Goal: Information Seeking & Learning: Learn about a topic

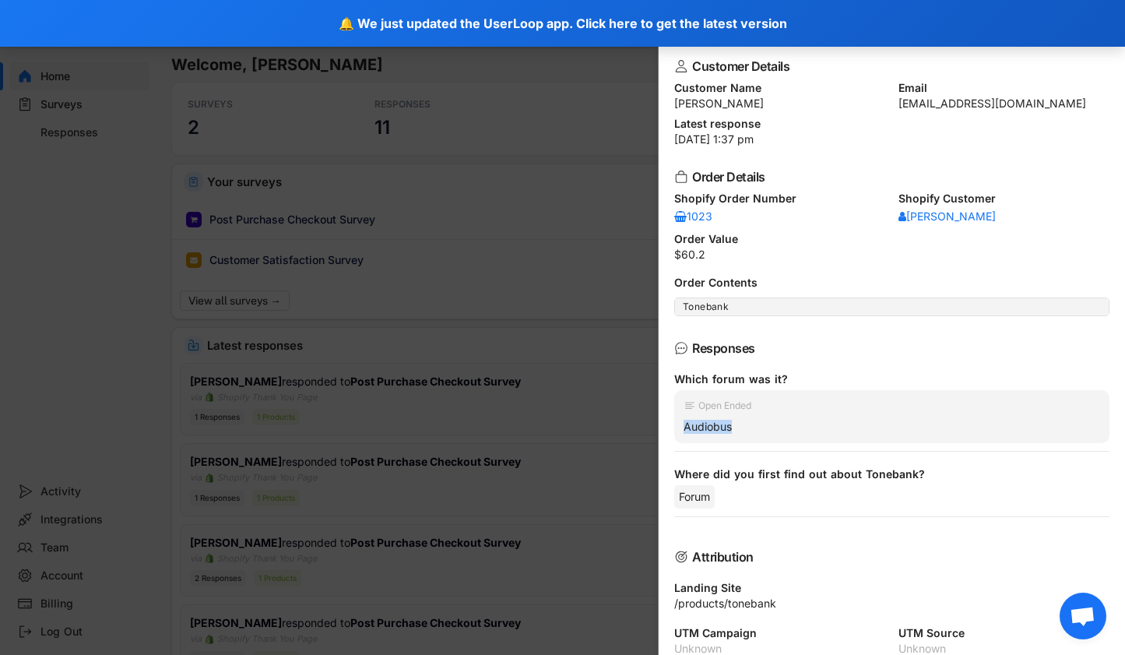
scroll to position [63, 0]
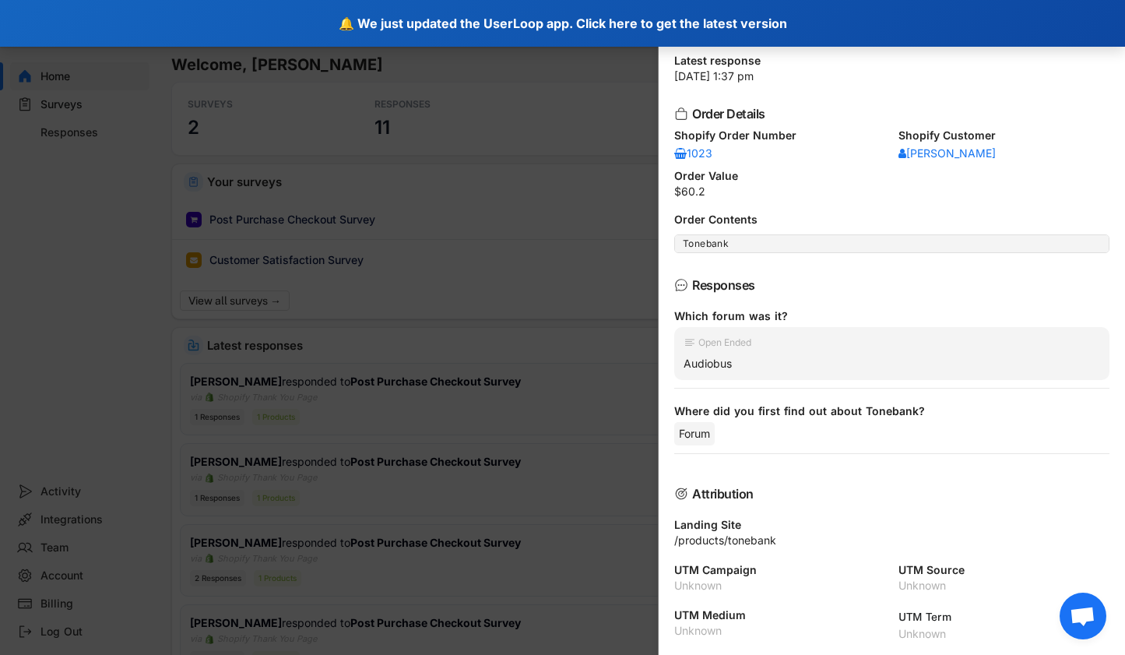
click at [524, 19] on div "🔔 We just updated the UserLoop app. Click here to get the latest version" at bounding box center [562, 23] width 1125 height 47
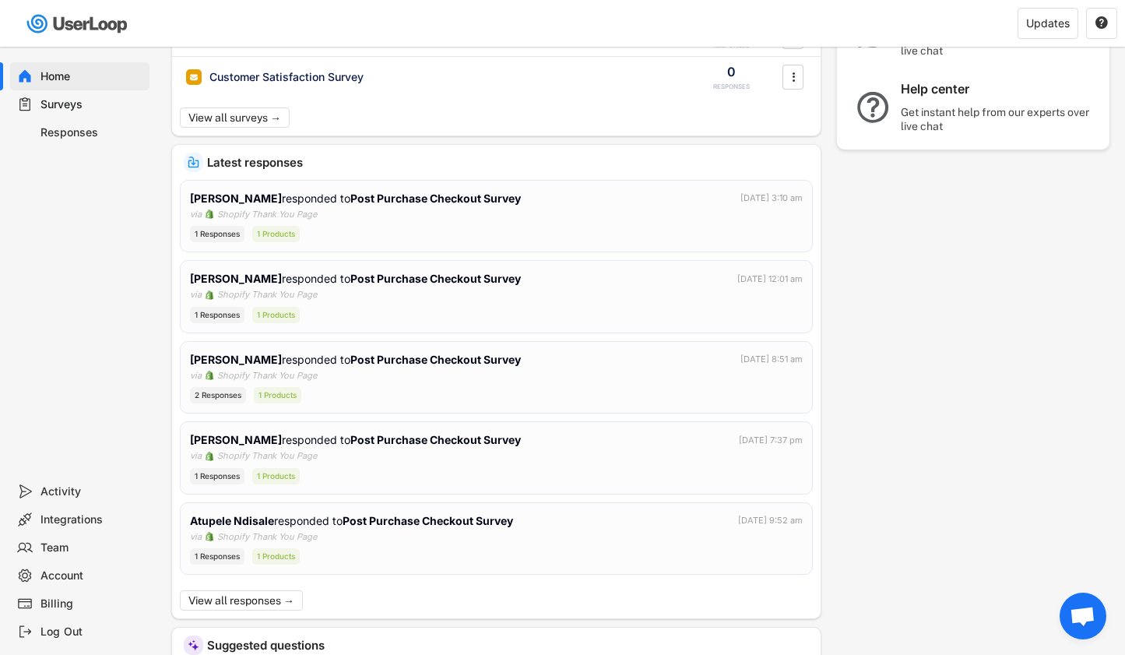
scroll to position [217, 0]
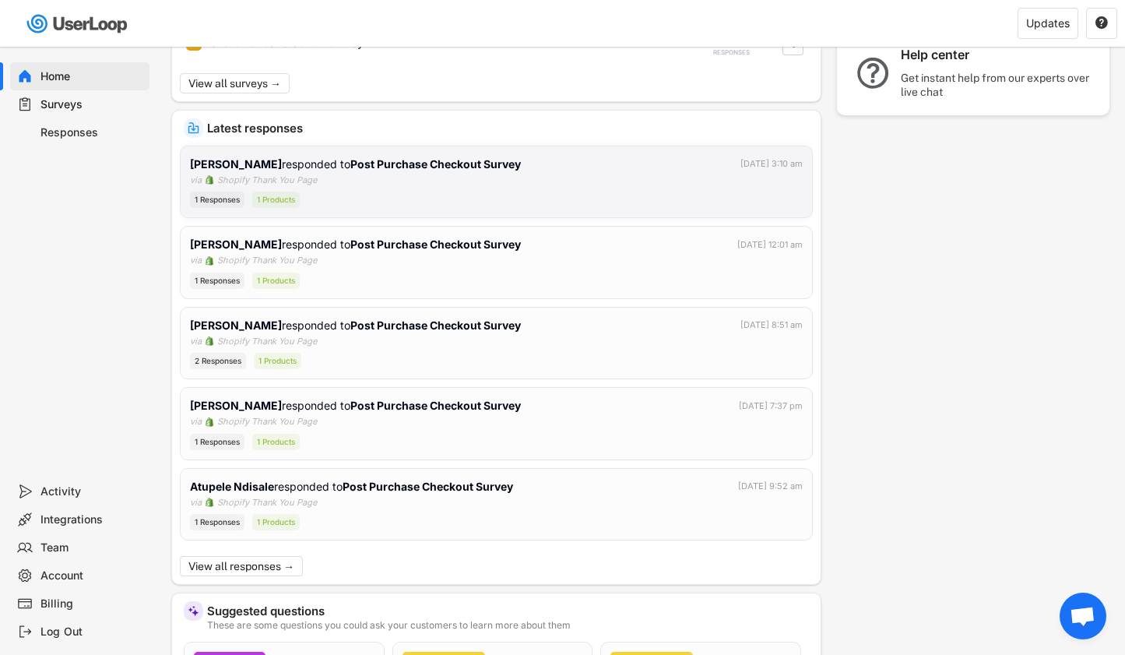
click at [318, 159] on div "Michael Koenig responded to Post Purchase Checkout Survey" at bounding box center [357, 164] width 334 height 16
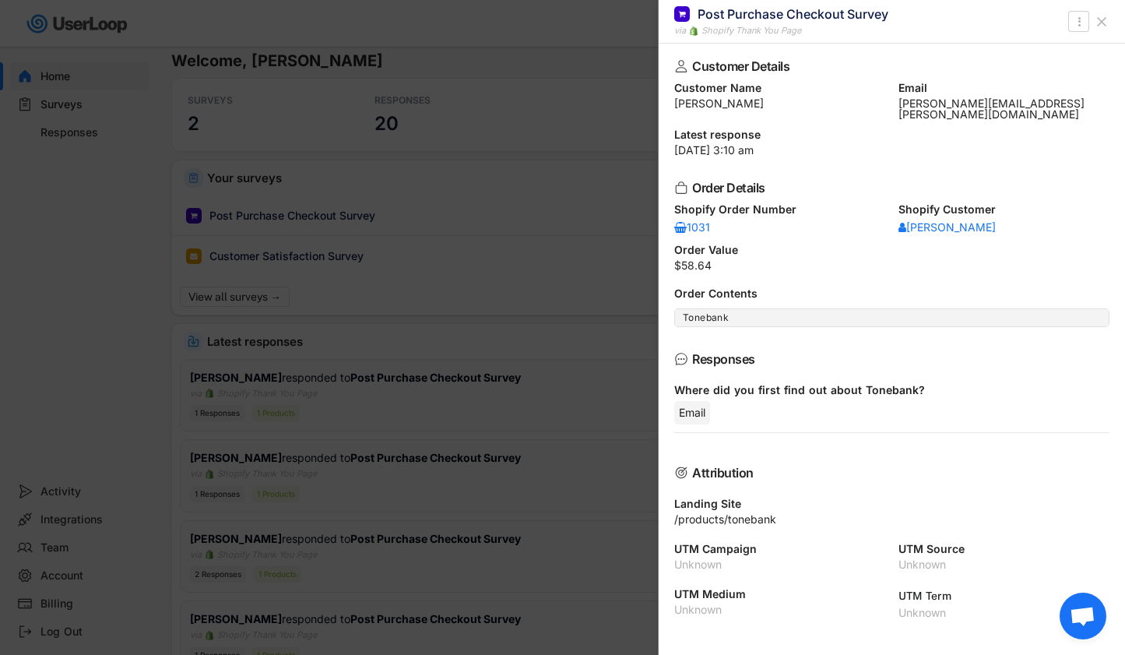
scroll to position [0, 0]
click at [321, 462] on div at bounding box center [562, 327] width 1125 height 655
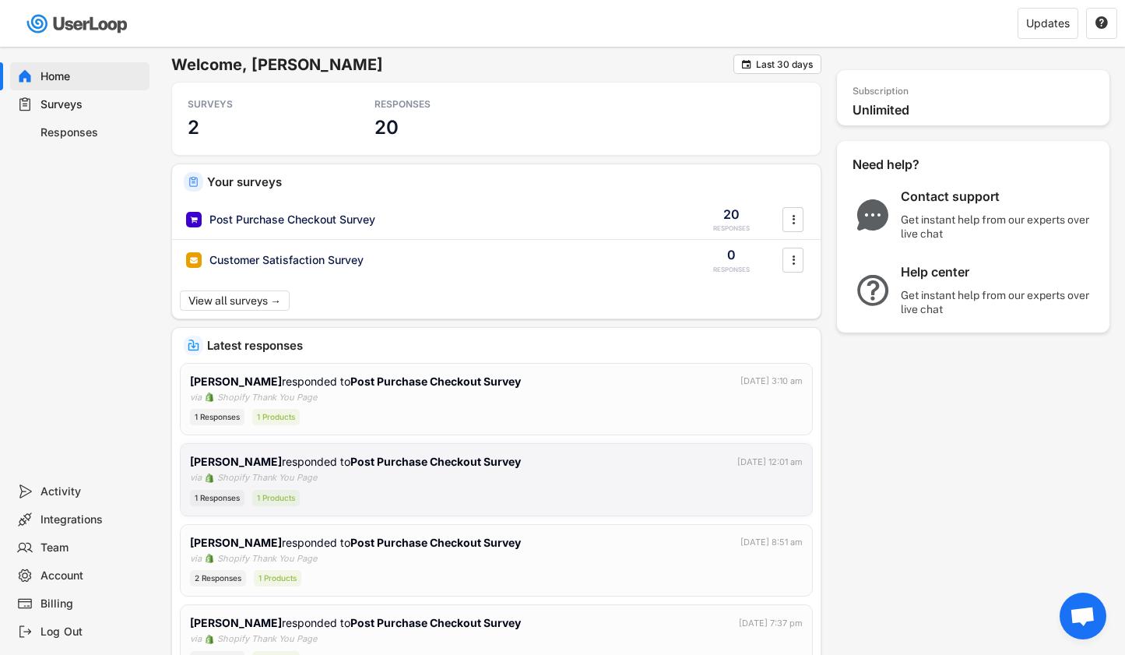
click at [350, 461] on strong "Post Purchase Checkout Survey" at bounding box center [435, 461] width 170 height 13
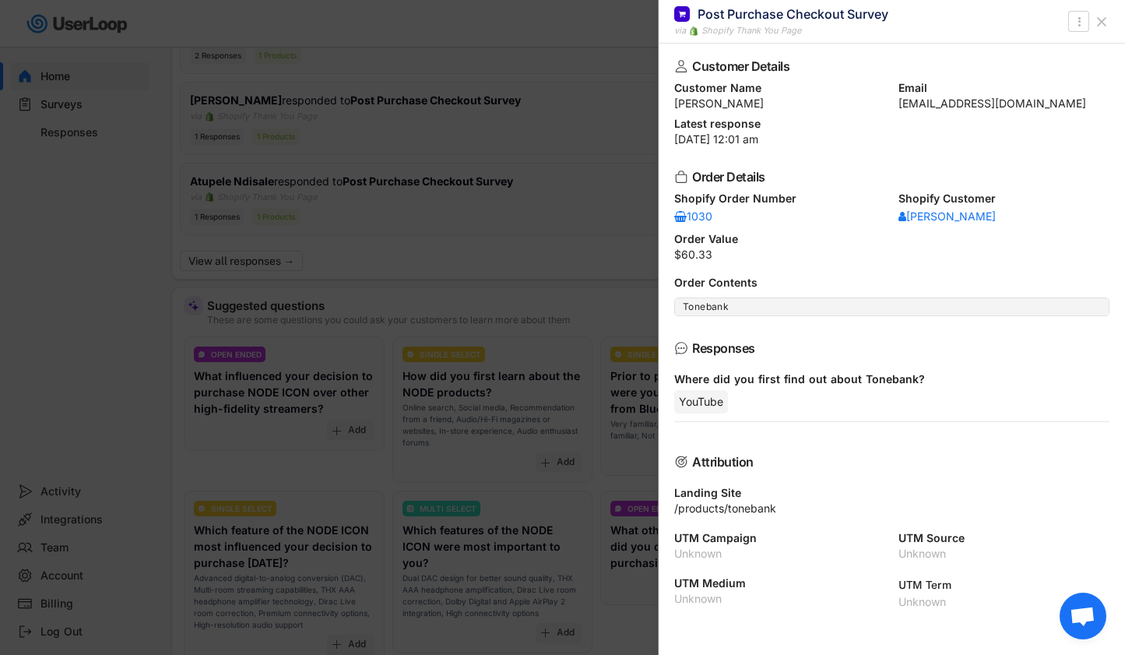
scroll to position [669, 0]
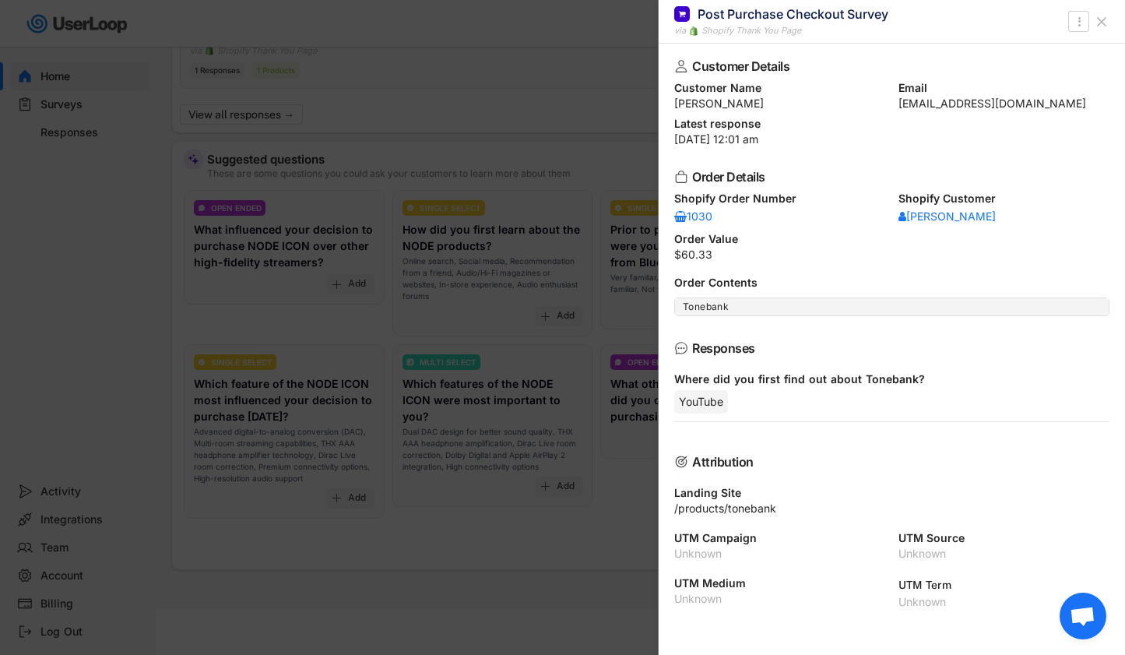
click at [567, 57] on div at bounding box center [562, 327] width 1125 height 655
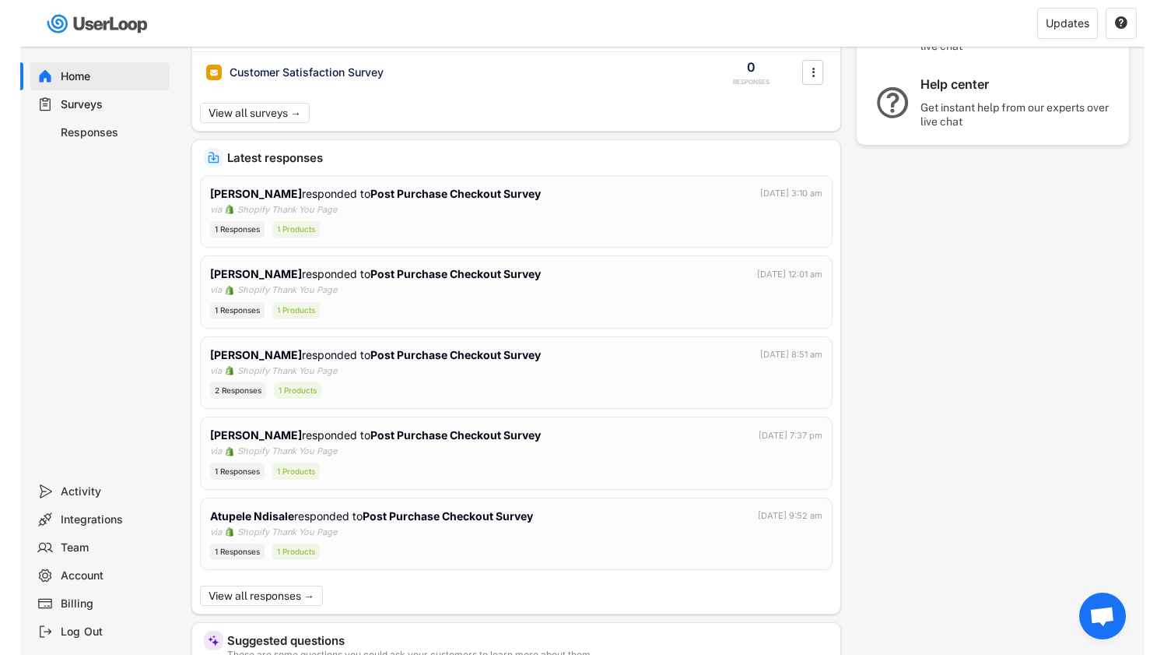
scroll to position [0, 0]
